Goal: Task Accomplishment & Management: Manage account settings

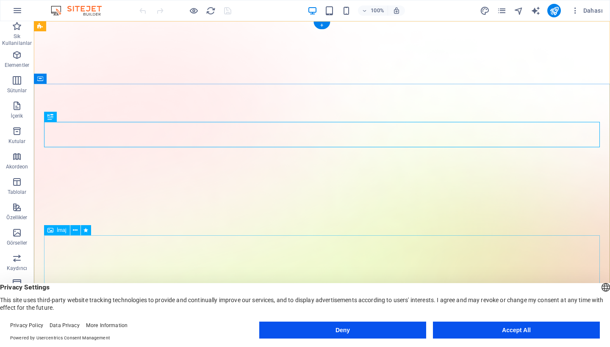
click at [392, 332] on button "Deny" at bounding box center [342, 330] width 167 height 17
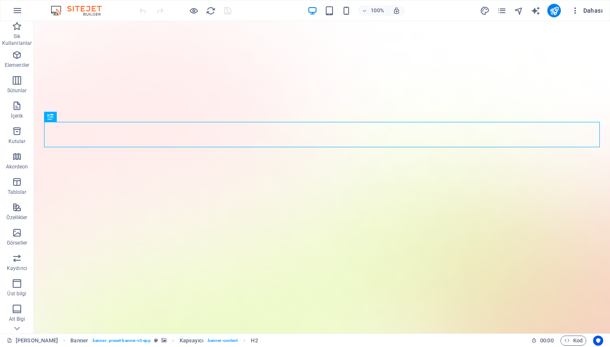
click at [573, 11] on icon "button" at bounding box center [575, 10] width 8 height 8
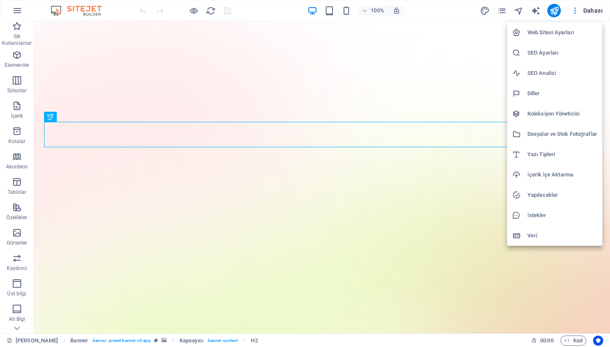
click at [574, 11] on div at bounding box center [305, 173] width 610 height 347
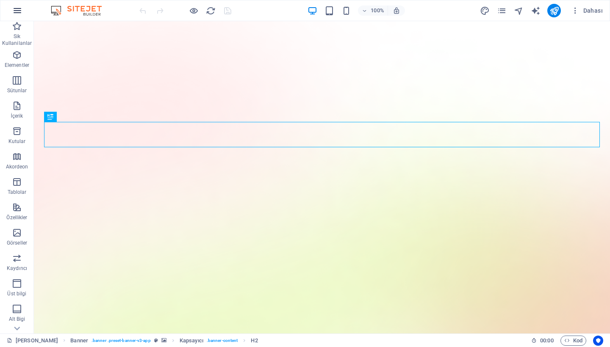
click at [19, 11] on icon "button" at bounding box center [17, 11] width 10 height 10
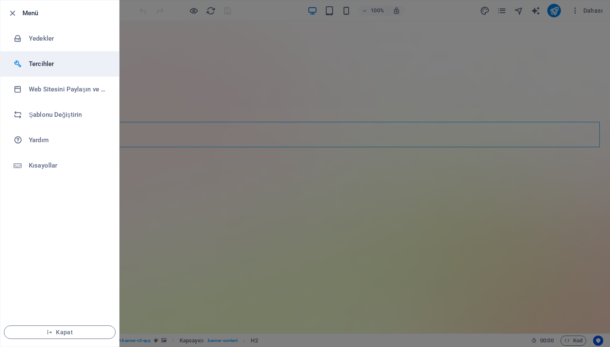
click at [39, 63] on h6 "Tercihler" at bounding box center [68, 64] width 78 height 10
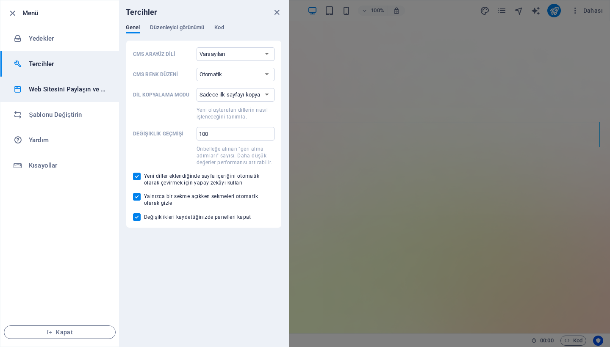
click at [58, 91] on h6 "Web Sitesini Paylaşın ve Kopyalayın" at bounding box center [68, 89] width 78 height 10
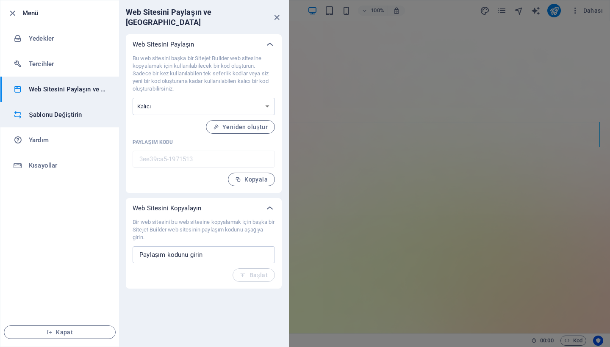
click at [62, 118] on h6 "Şablonu Değiştirin" at bounding box center [68, 115] width 78 height 10
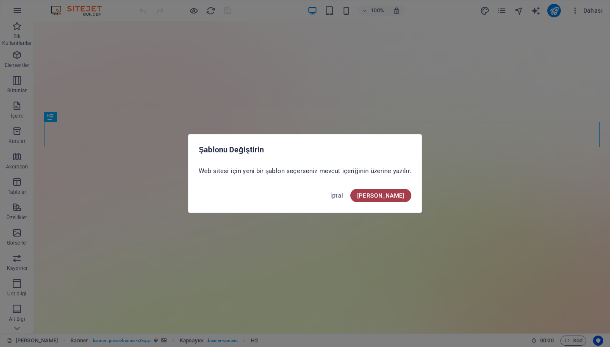
click at [401, 197] on span "Onayla" at bounding box center [380, 195] width 47 height 7
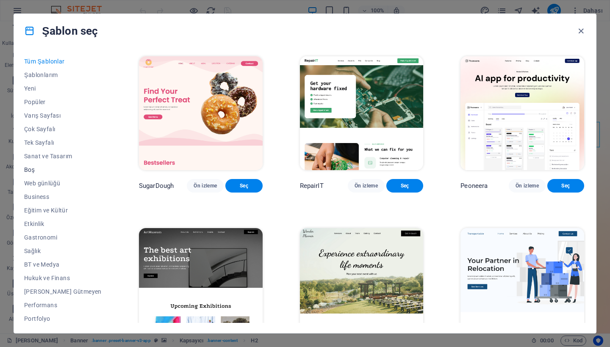
click at [32, 170] on span "Boş" at bounding box center [62, 169] width 77 height 7
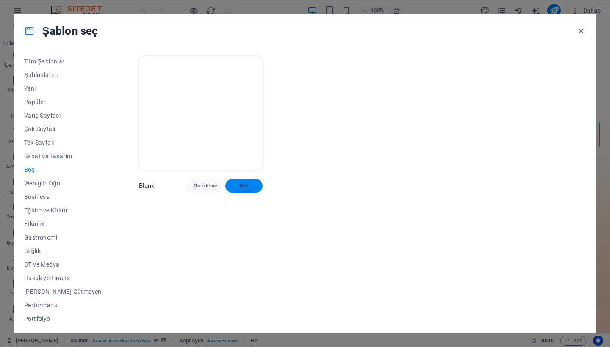
click at [234, 189] on span "Seç" at bounding box center [243, 185] width 23 height 7
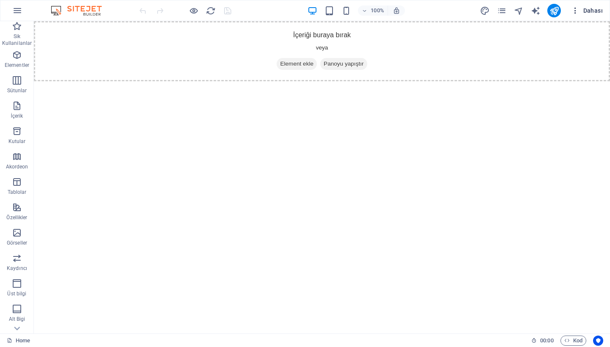
click at [575, 13] on icon "button" at bounding box center [575, 10] width 8 height 8
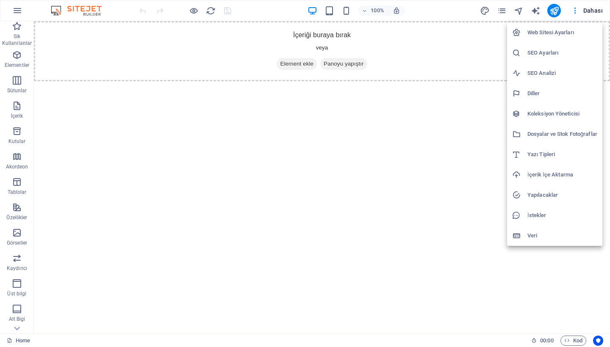
click at [540, 234] on h6 "Veri" at bounding box center [562, 236] width 70 height 10
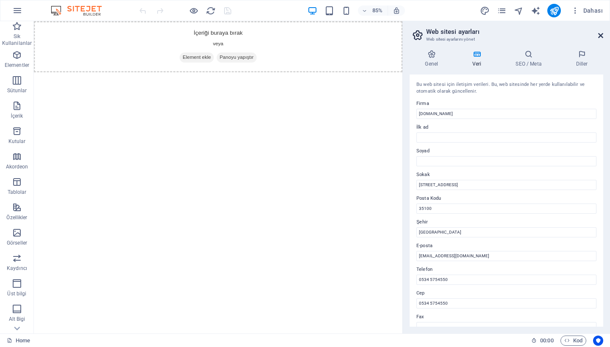
click at [598, 36] on icon at bounding box center [600, 35] width 5 height 7
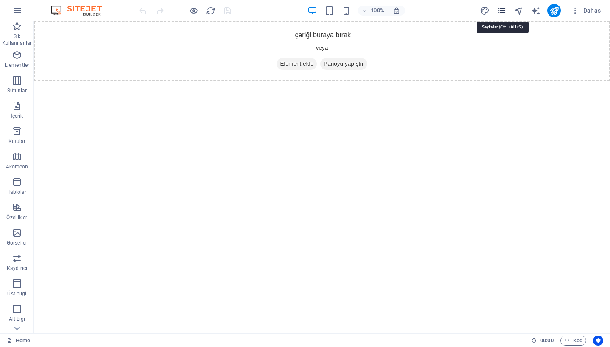
click at [503, 11] on icon "pages" at bounding box center [502, 11] width 10 height 10
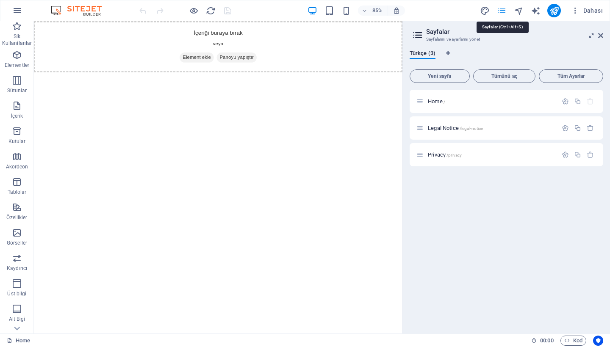
click at [503, 11] on icon "pages" at bounding box center [502, 11] width 10 height 10
click at [601, 35] on icon at bounding box center [600, 35] width 5 height 7
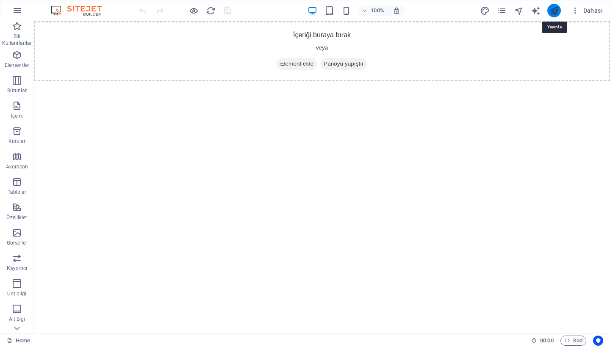
click at [557, 11] on icon "publish" at bounding box center [554, 11] width 10 height 10
click at [20, 11] on icon "button" at bounding box center [17, 11] width 10 height 10
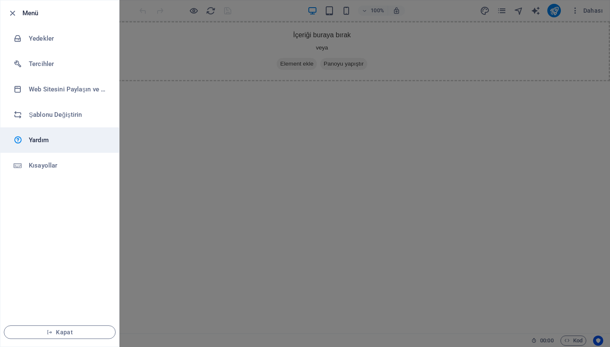
click at [45, 139] on h6 "Yardım" at bounding box center [68, 140] width 78 height 10
